Goal: Transaction & Acquisition: Book appointment/travel/reservation

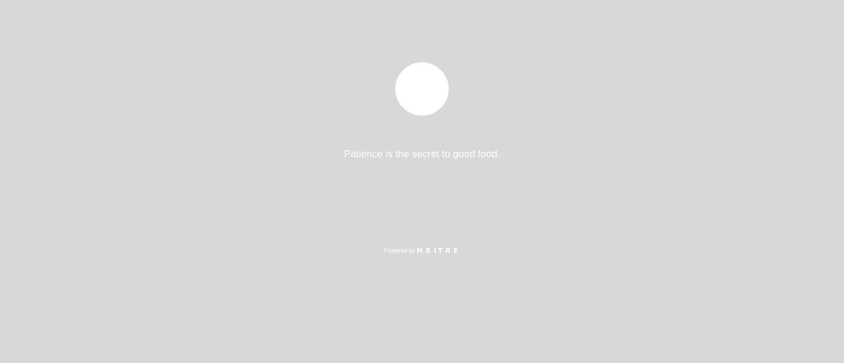
select select "pt"
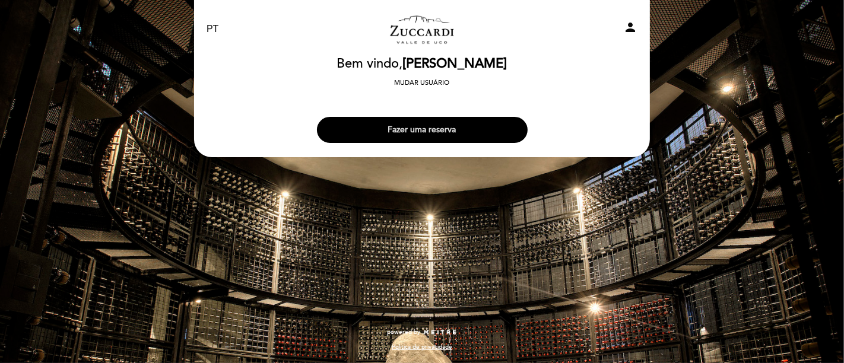
click at [414, 126] on button "Fazer uma reserva" at bounding box center [422, 130] width 211 height 26
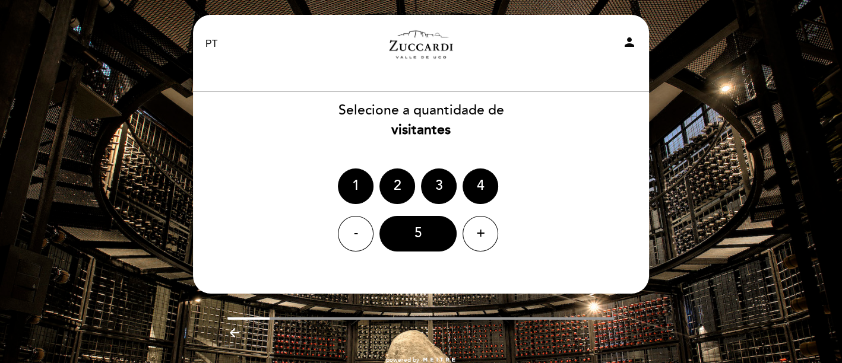
click at [392, 196] on div "2" at bounding box center [397, 187] width 36 height 36
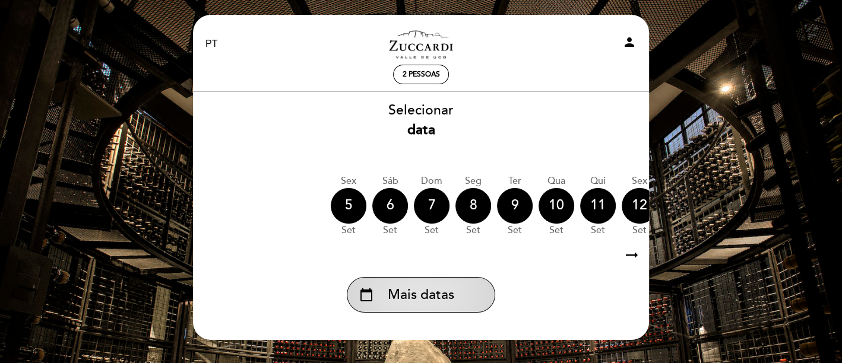
click at [423, 296] on span "Mais datas" at bounding box center [421, 296] width 66 height 20
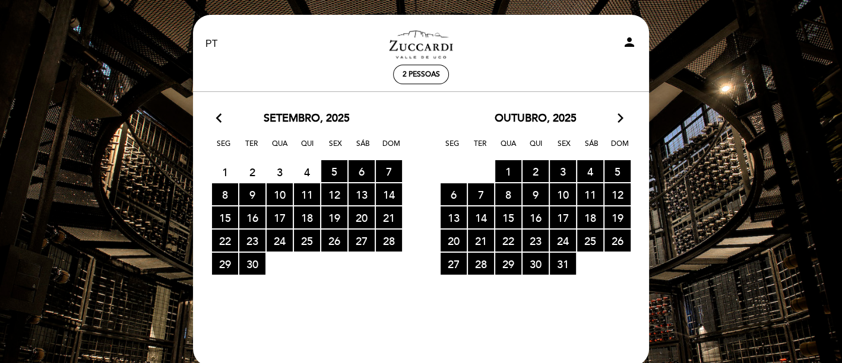
click at [623, 114] on icon "arrow_forward_ios" at bounding box center [620, 118] width 11 height 15
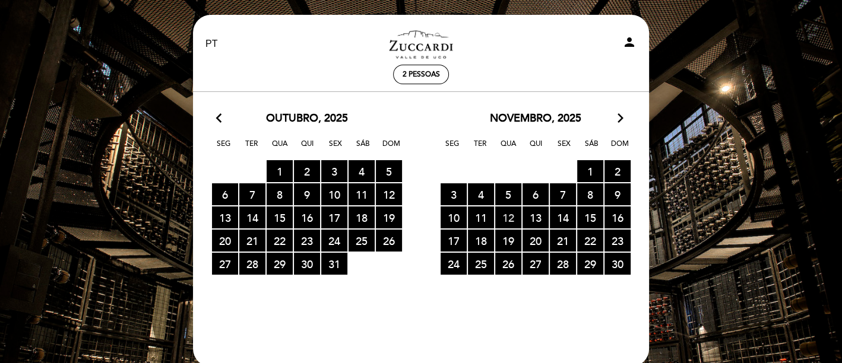
click at [511, 211] on span "12 RESERVAS DISPONÍVEIS" at bounding box center [508, 218] width 26 height 22
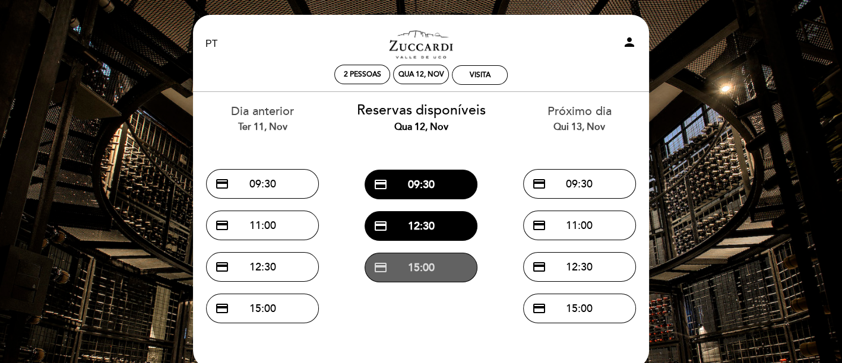
click at [430, 275] on button "credit_card 15:00" at bounding box center [421, 268] width 113 height 30
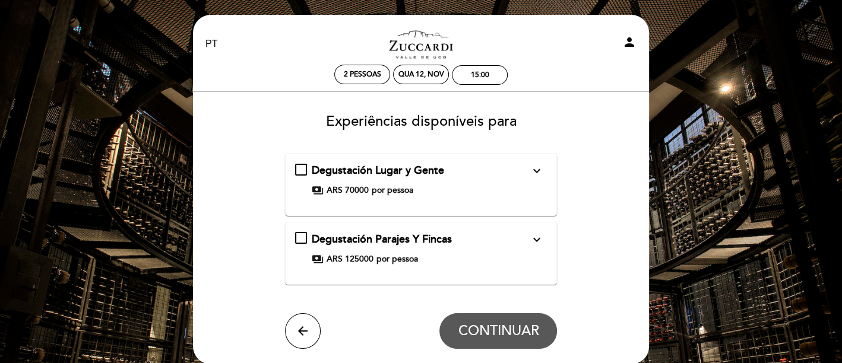
click at [534, 164] on icon "expand_more" at bounding box center [536, 171] width 14 height 14
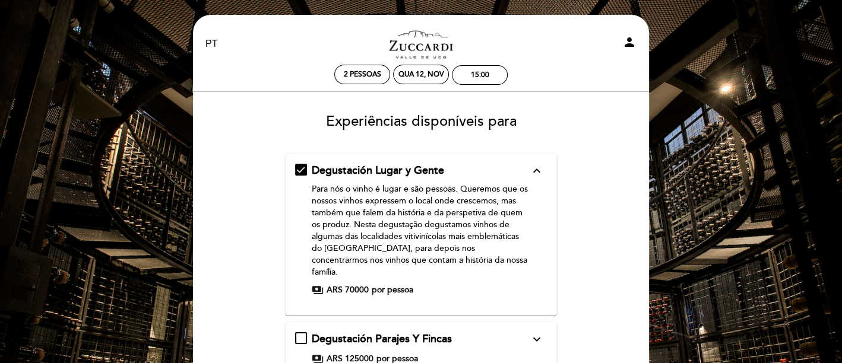
click at [540, 164] on icon "expand_less" at bounding box center [536, 171] width 14 height 14
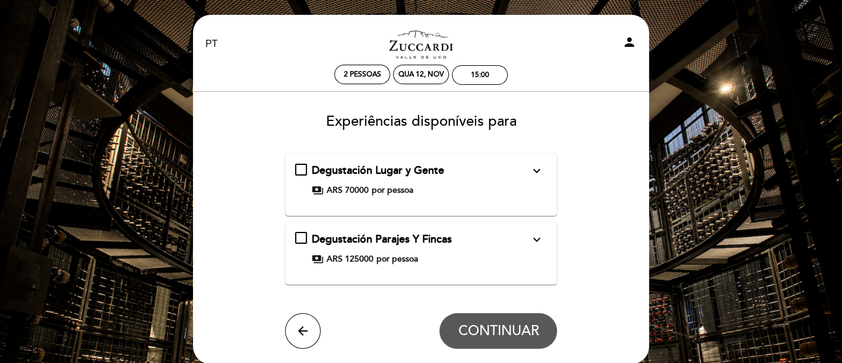
click at [536, 233] on icon "expand_more" at bounding box center [536, 240] width 14 height 14
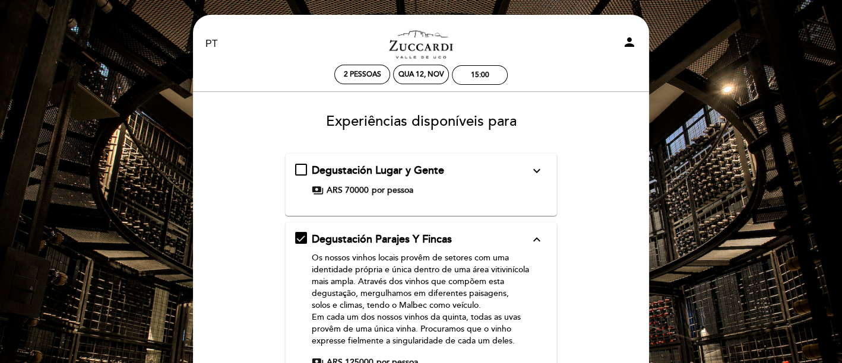
click at [541, 233] on icon "expand_less" at bounding box center [536, 240] width 14 height 14
